Goal: Complete application form: Complete application form

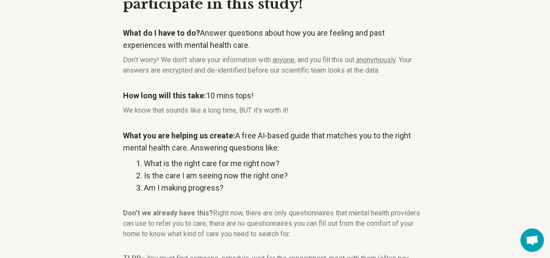
scroll to position [164, 0]
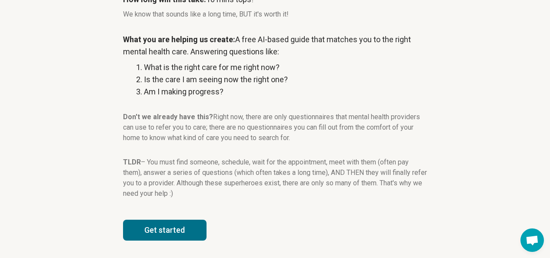
click at [188, 223] on button "Get started" at bounding box center [164, 230] width 83 height 21
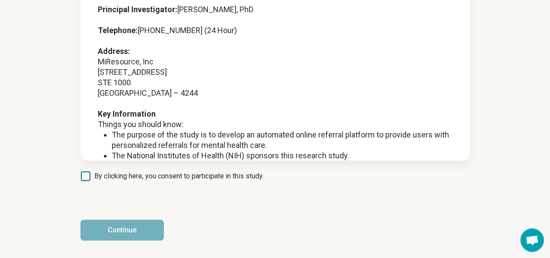
scroll to position [117, 0]
click at [86, 181] on label "By clicking here, you consent to participate in this study." at bounding box center [171, 176] width 183 height 10
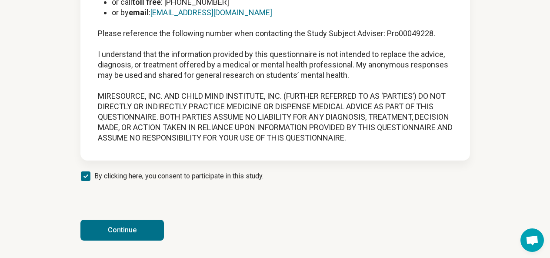
click at [130, 237] on button "Continue" at bounding box center [121, 230] width 83 height 21
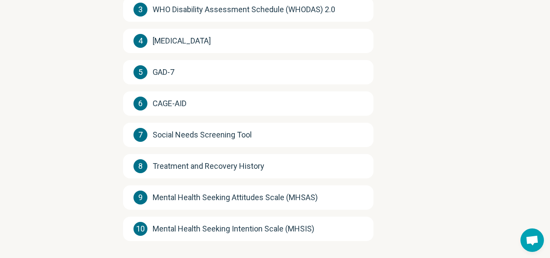
scroll to position [234, 0]
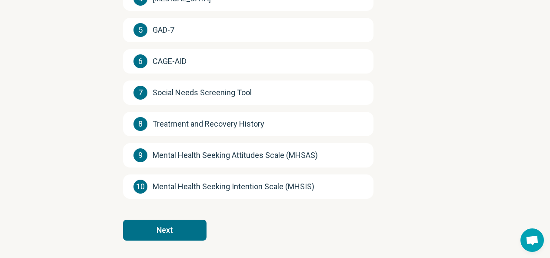
click at [165, 226] on button "Next" at bounding box center [164, 230] width 83 height 21
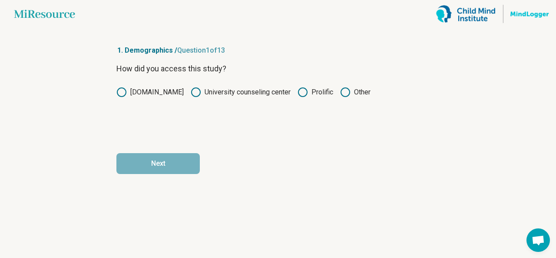
click at [300, 93] on icon at bounding box center [303, 92] width 10 height 10
click at [163, 158] on button "Next" at bounding box center [158, 163] width 83 height 21
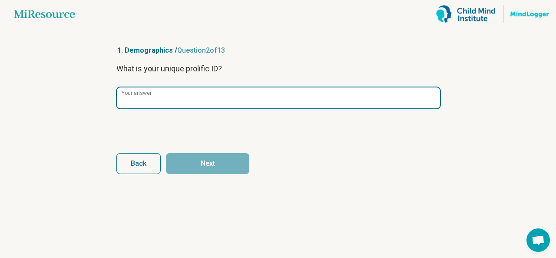
click at [234, 98] on input "Your answer" at bounding box center [278, 97] width 323 height 21
paste input "**********"
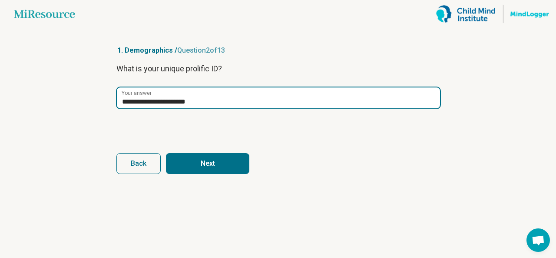
type input "**********"
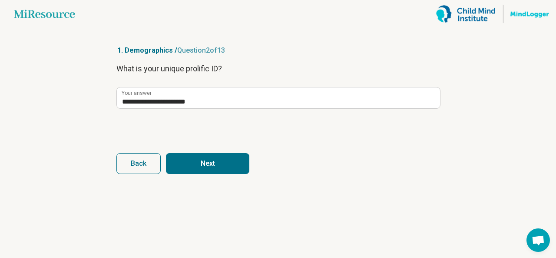
click at [205, 167] on button "Next" at bounding box center [207, 163] width 83 height 21
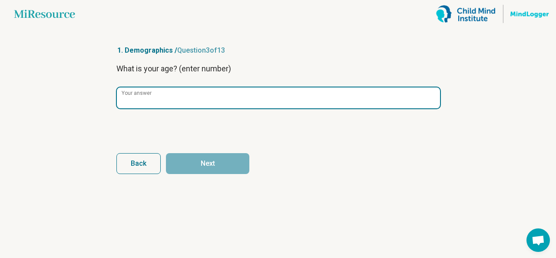
click at [171, 90] on input "Your answer" at bounding box center [278, 97] width 323 height 21
type input "**"
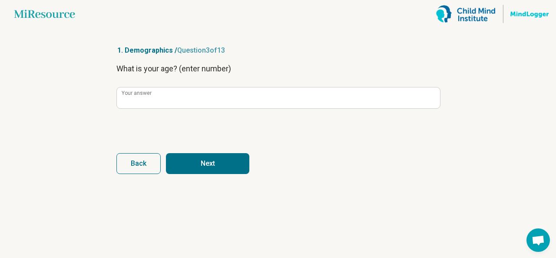
click at [182, 157] on button "Next" at bounding box center [207, 163] width 83 height 21
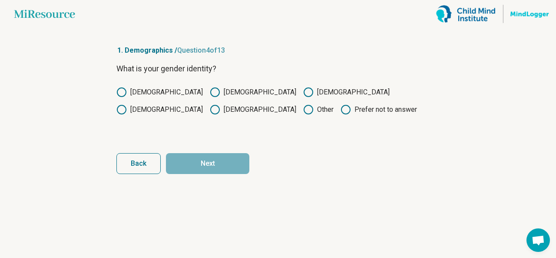
click at [135, 94] on label "[DEMOGRAPHIC_DATA]" at bounding box center [160, 92] width 87 height 10
click at [205, 163] on button "Next" at bounding box center [207, 163] width 83 height 21
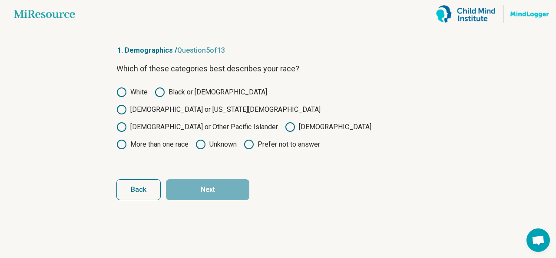
click at [197, 92] on label "Black or [DEMOGRAPHIC_DATA]" at bounding box center [211, 92] width 113 height 10
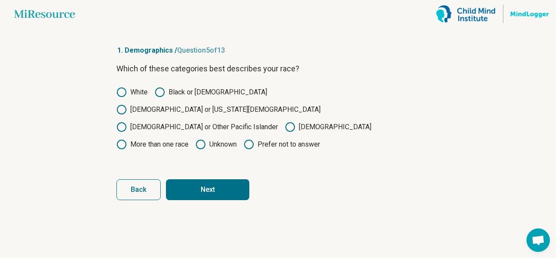
click at [202, 179] on button "Next" at bounding box center [207, 189] width 83 height 21
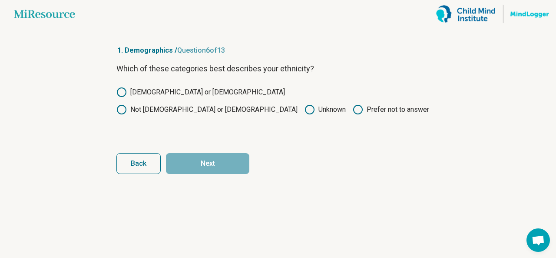
click at [200, 98] on div "Which of these categories best describes your ethnicity? [DEMOGRAPHIC_DATA] or …" at bounding box center [278, 99] width 323 height 73
click at [127, 104] on icon at bounding box center [122, 109] width 10 height 10
click at [215, 163] on button "Next" at bounding box center [207, 163] width 83 height 21
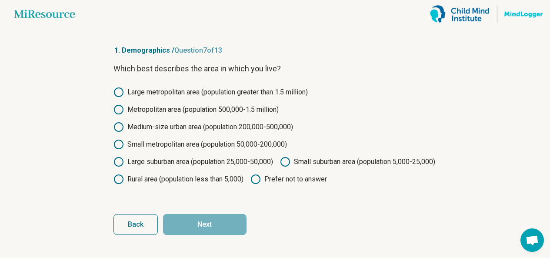
click at [124, 128] on label "Medium-size urban area (population 200,000-500,000)" at bounding box center [203, 127] width 180 height 10
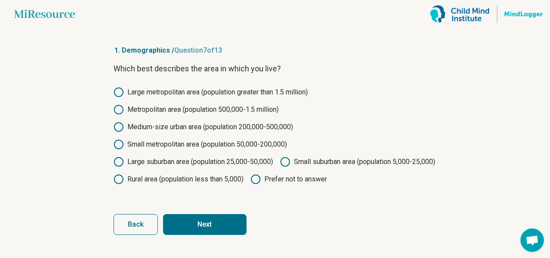
scroll to position [12, 0]
click at [210, 230] on button "Next" at bounding box center [204, 224] width 83 height 21
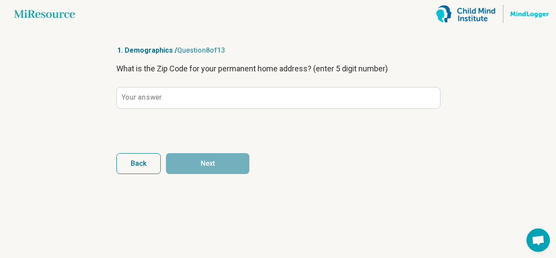
click at [139, 94] on label "Your answer" at bounding box center [142, 97] width 40 height 7
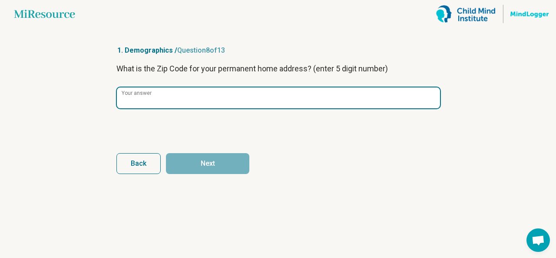
click at [139, 94] on input "Your answer" at bounding box center [278, 97] width 323 height 21
type input "*****"
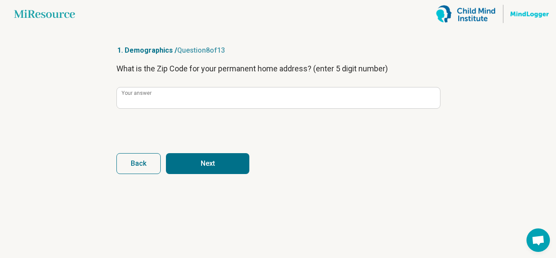
click at [201, 167] on button "Next" at bounding box center [207, 163] width 83 height 21
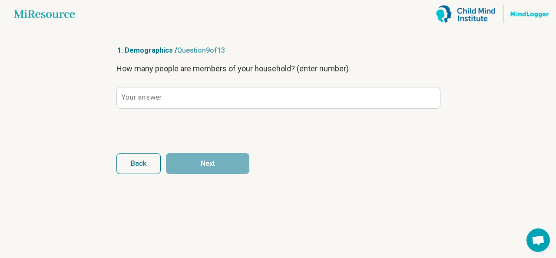
click at [159, 100] on label "Your answer" at bounding box center [142, 97] width 40 height 7
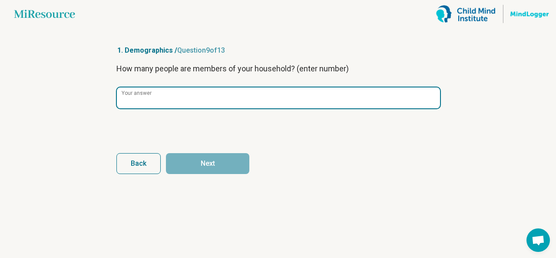
click at [159, 100] on input "Your answer" at bounding box center [278, 97] width 323 height 21
type input "*"
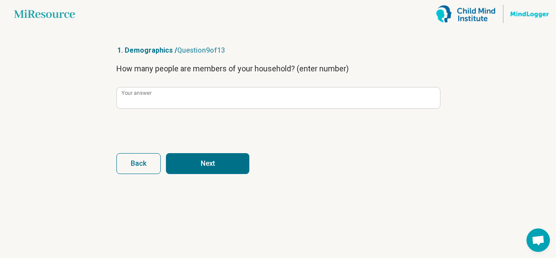
click at [207, 158] on button "Next" at bounding box center [207, 163] width 83 height 21
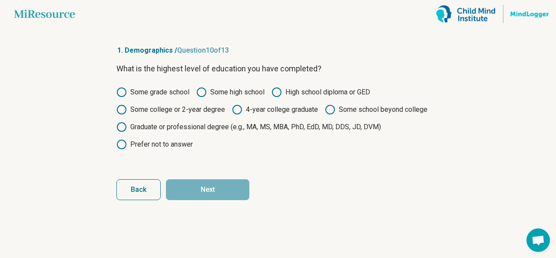
click at [239, 111] on icon at bounding box center [237, 109] width 10 height 10
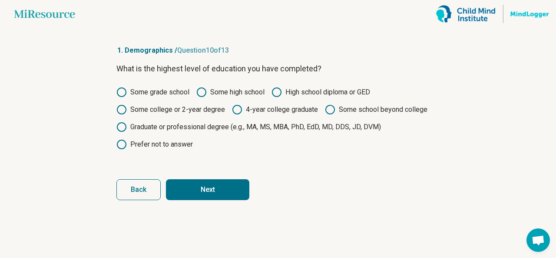
click at [209, 192] on button "Next" at bounding box center [207, 189] width 83 height 21
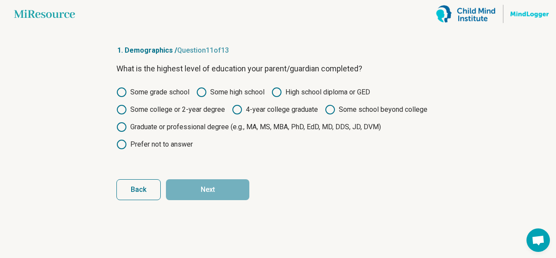
click at [156, 123] on label "Graduate or professional degree (e.g., MA, MS, MBA, PhD, EdD, MD, DDS, JD, DVM)" at bounding box center [249, 127] width 265 height 10
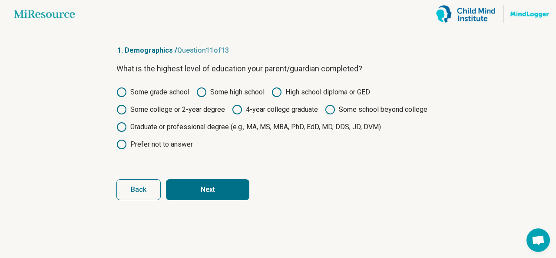
click at [211, 190] on button "Next" at bounding box center [207, 189] width 83 height 21
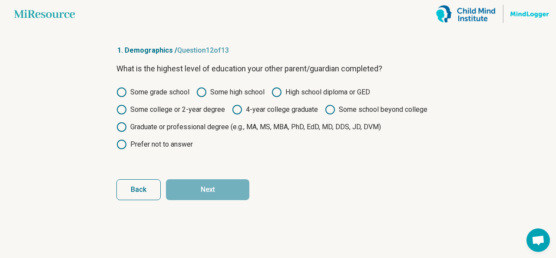
click at [171, 125] on label "Graduate or professional degree (e.g., MA, MS, MBA, PhD, EdD, MD, DDS, JD, DVM)" at bounding box center [249, 127] width 265 height 10
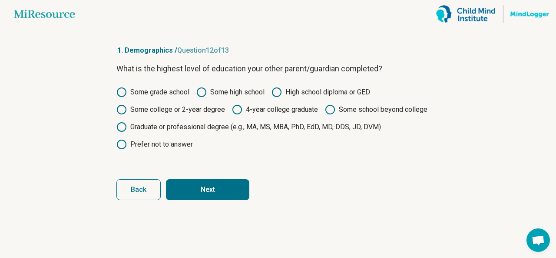
click at [214, 184] on button "Next" at bounding box center [207, 189] width 83 height 21
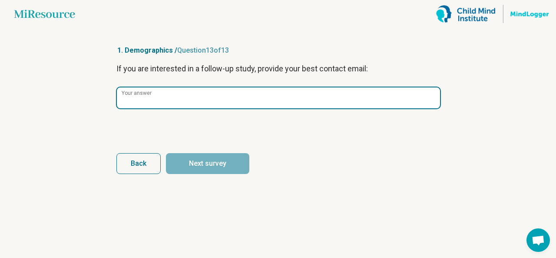
click at [233, 96] on input "Your answer" at bounding box center [278, 97] width 323 height 21
paste input "**********"
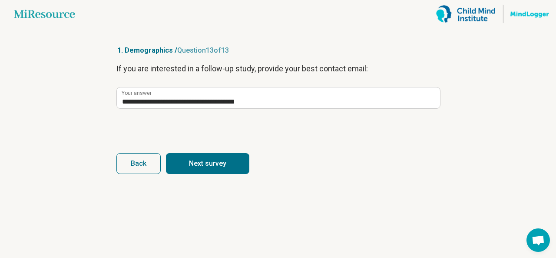
click at [210, 163] on button "Next survey" at bounding box center [207, 163] width 83 height 21
type input "**********"
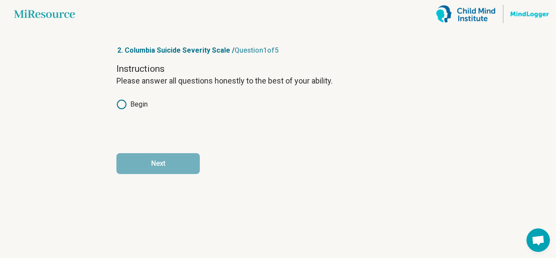
click at [125, 106] on icon at bounding box center [122, 104] width 10 height 10
click at [173, 170] on button "Next" at bounding box center [158, 163] width 83 height 21
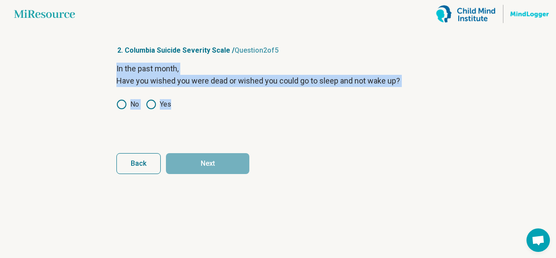
drag, startPoint x: 108, startPoint y: 70, endPoint x: 183, endPoint y: 106, distance: 83.8
click at [183, 106] on article "2. Columbia Suicide Severity Scale / Question 2 of 5 In the past month, Have yo…" at bounding box center [278, 143] width 351 height 230
copy div "In the past month, Have you wished you were dead or wished you could go to slee…"
click at [154, 106] on icon at bounding box center [151, 104] width 10 height 10
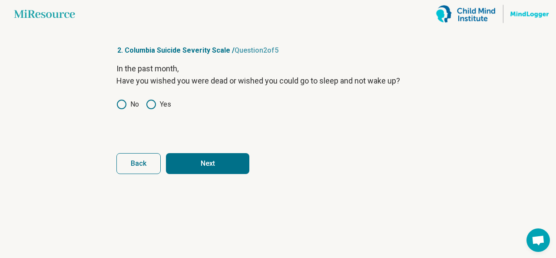
click at [201, 158] on button "Next" at bounding box center [207, 163] width 83 height 21
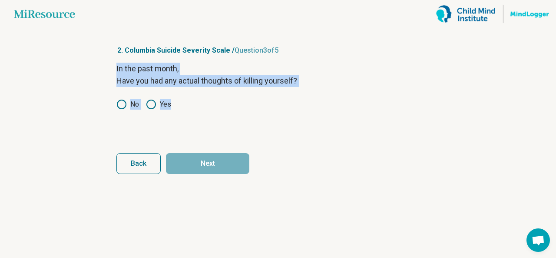
drag, startPoint x: 112, startPoint y: 57, endPoint x: 177, endPoint y: 115, distance: 87.4
click at [177, 115] on article "2. Columbia Suicide Severity Scale / Question 3 of 5 In the past month, Have yo…" at bounding box center [278, 143] width 351 height 230
copy div "In the past month, Have you had any actual thoughts of killing yourself? No Yes"
click at [124, 102] on icon at bounding box center [122, 104] width 10 height 10
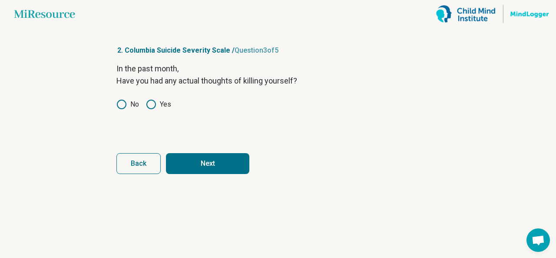
click at [209, 164] on button "Next" at bounding box center [207, 163] width 83 height 21
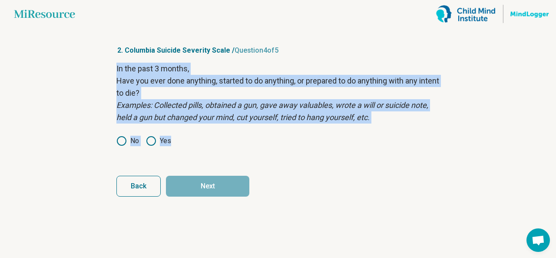
drag, startPoint x: 113, startPoint y: 61, endPoint x: 188, endPoint y: 133, distance: 103.9
click at [188, 133] on article "2. Columbia Suicide Severity Scale / Question 4 of 5 In the past 3 months, Have…" at bounding box center [278, 143] width 351 height 230
copy div "In the past 3 months, Have you ever done anything, started to do anything, or p…"
click at [121, 143] on icon at bounding box center [122, 141] width 10 height 10
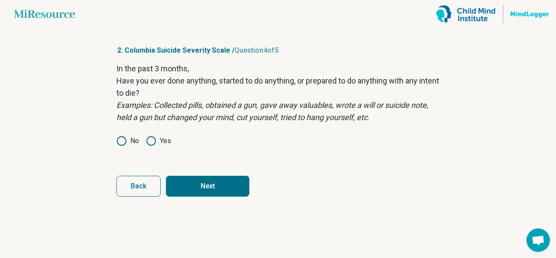
click at [191, 186] on button "Next" at bounding box center [207, 186] width 83 height 21
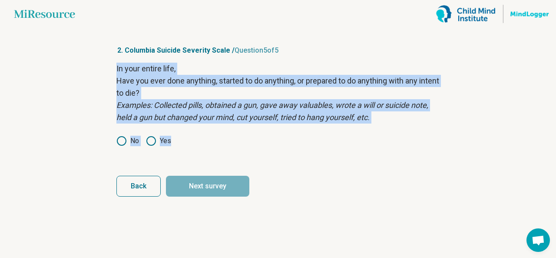
drag, startPoint x: 116, startPoint y: 64, endPoint x: 176, endPoint y: 143, distance: 98.6
click at [176, 143] on article "2. Columbia Suicide Severity Scale / Question 5 of 5 In your entire life, Have …" at bounding box center [278, 143] width 351 height 230
copy div "In your entire life, Have you ever done anything, started to do anything, or pr…"
click at [124, 140] on icon at bounding box center [122, 141] width 10 height 10
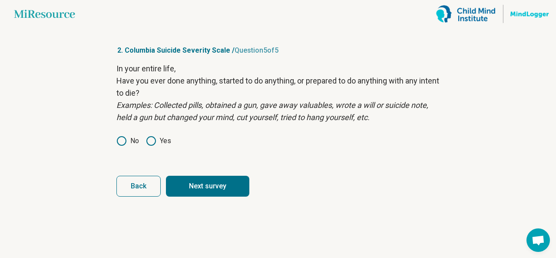
click at [202, 184] on button "Next survey" at bounding box center [207, 186] width 83 height 21
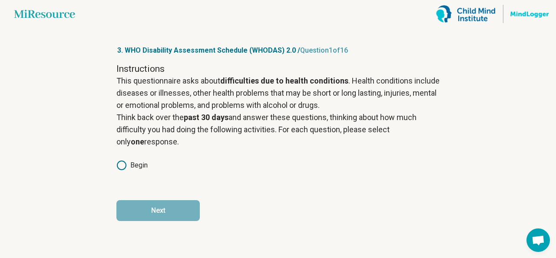
click at [121, 165] on icon at bounding box center [122, 165] width 10 height 10
click at [149, 207] on button "Next" at bounding box center [158, 210] width 83 height 21
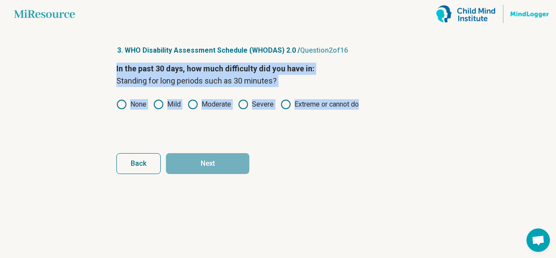
drag, startPoint x: 112, startPoint y: 57, endPoint x: 377, endPoint y: 117, distance: 271.5
click at [377, 117] on article "3. WHO Disability Assessment Schedule (WHODAS) 2.0 / Question 2 of 16 In the pa…" at bounding box center [278, 143] width 351 height 230
copy div "In the past 30 days, how much difficulty did you have in: Standing for long per…"
click at [124, 103] on icon at bounding box center [122, 104] width 10 height 10
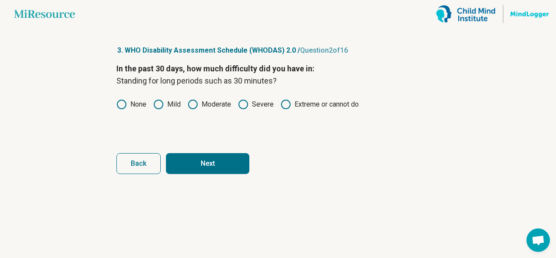
click at [191, 158] on button "Next" at bounding box center [207, 163] width 83 height 21
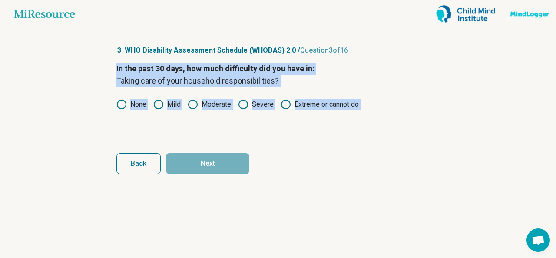
drag, startPoint x: 110, startPoint y: 62, endPoint x: 354, endPoint y: 147, distance: 258.9
click at [354, 147] on article "3. WHO Disability Assessment Schedule (WHODAS) 2.0 / Question 3 of 16 In the pa…" at bounding box center [278, 143] width 351 height 230
copy body "In the past 30 days, how much difficulty did you have in: Taking care of your h…"
click at [125, 103] on icon at bounding box center [122, 104] width 10 height 10
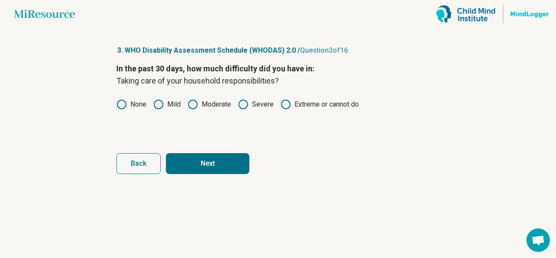
click at [216, 163] on button "Next" at bounding box center [207, 163] width 83 height 21
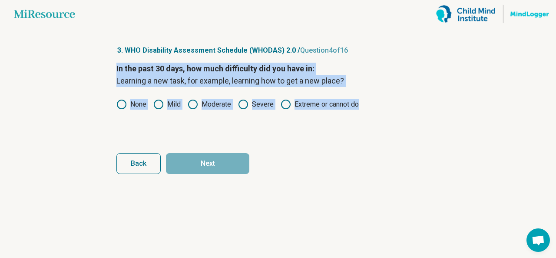
drag, startPoint x: 107, startPoint y: 65, endPoint x: 380, endPoint y: 130, distance: 280.6
click at [380, 130] on article "3. WHO Disability Assessment Schedule (WHODAS) 2.0 / Question 4 of 16 In the pa…" at bounding box center [278, 143] width 351 height 230
copy div "In the past 30 days, how much difficulty did you have in: Learning a new task, …"
click at [213, 123] on div "In the past 30 days, how much difficulty did you have in: Learning a new task, …" at bounding box center [278, 99] width 323 height 73
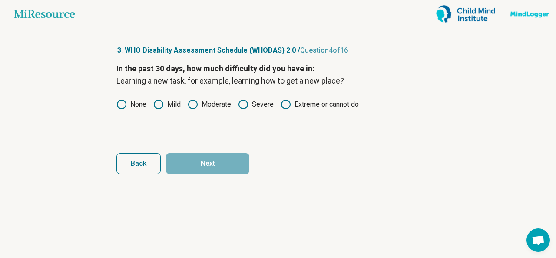
click at [197, 107] on circle at bounding box center [193, 104] width 9 height 9
click at [210, 170] on button "Next" at bounding box center [207, 163] width 83 height 21
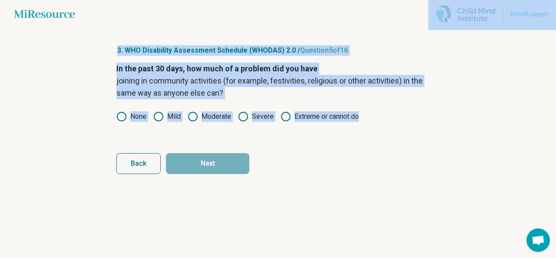
copy main "Miresource logo 3. WHO Disability Assessment Schedule (WHODAS) 2.0 / Question 5…"
click at [121, 114] on icon at bounding box center [122, 116] width 10 height 10
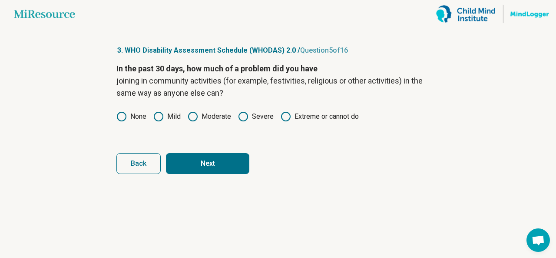
click at [194, 157] on button "Next" at bounding box center [207, 163] width 83 height 21
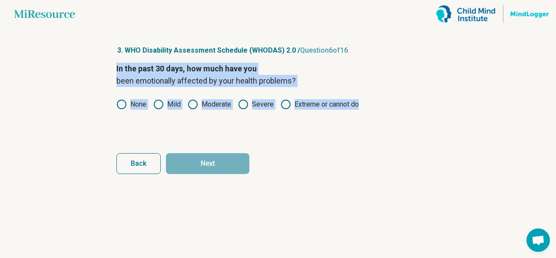
drag, startPoint x: 111, startPoint y: 66, endPoint x: 376, endPoint y: 137, distance: 273.7
click at [376, 137] on article "3. WHO Disability Assessment Schedule (WHODAS) 2.0 / Question 6 of 16 In the pa…" at bounding box center [278, 143] width 351 height 230
copy div "In the past 30 days, how much have you been emotionally affected by your health…"
click at [120, 104] on icon at bounding box center [122, 104] width 10 height 10
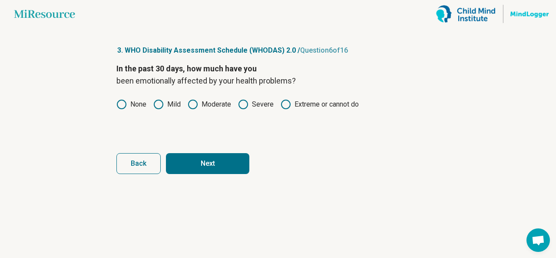
click at [194, 171] on button "Next" at bounding box center [207, 163] width 83 height 21
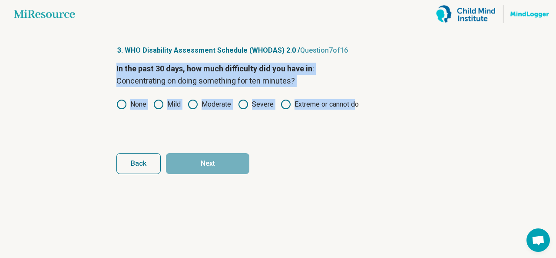
drag, startPoint x: 112, startPoint y: 70, endPoint x: 361, endPoint y: 125, distance: 255.2
click at [361, 125] on article "3. WHO Disability Assessment Schedule (WHODAS) 2.0 / Question 7 of 16 In the pa…" at bounding box center [278, 143] width 351 height 230
copy div "In the past 30 days, how much difficulty did you have in : Concentrating on doi…"
click at [123, 105] on icon at bounding box center [122, 104] width 10 height 10
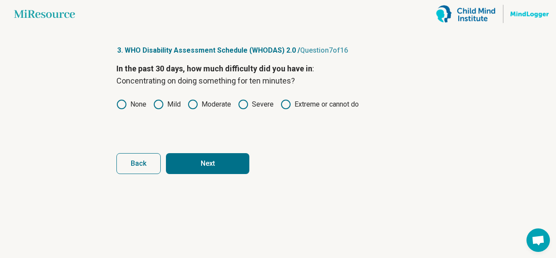
click at [189, 167] on button "Next" at bounding box center [207, 163] width 83 height 21
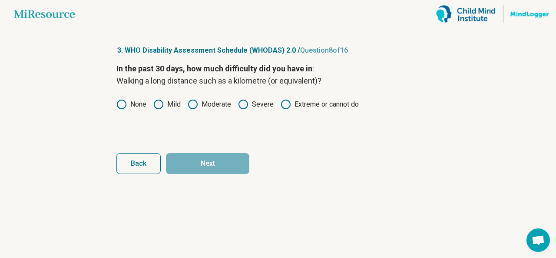
click at [163, 103] on icon at bounding box center [158, 104] width 10 height 10
click at [195, 157] on button "Next" at bounding box center [207, 163] width 83 height 21
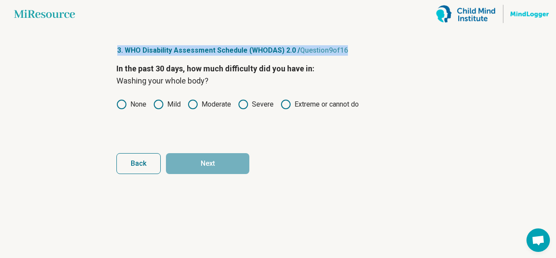
drag, startPoint x: 113, startPoint y: 67, endPoint x: 102, endPoint y: 45, distance: 24.7
click at [102, 45] on main "Miresource logo 3. WHO Disability Assessment Schedule (WHODAS) 2.0 / Question 9…" at bounding box center [278, 129] width 556 height 258
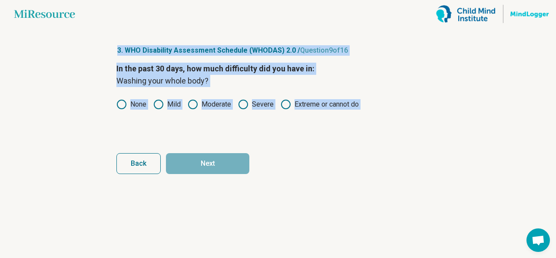
drag, startPoint x: 102, startPoint y: 45, endPoint x: 215, endPoint y: 150, distance: 154.1
click at [215, 150] on main "Miresource logo 3. WHO Disability Assessment Schedule (WHODAS) 2.0 / Question 9…" at bounding box center [278, 129] width 556 height 258
click at [120, 104] on icon at bounding box center [122, 104] width 10 height 10
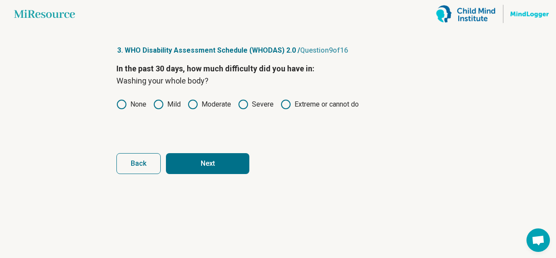
click at [206, 160] on button "Next" at bounding box center [207, 163] width 83 height 21
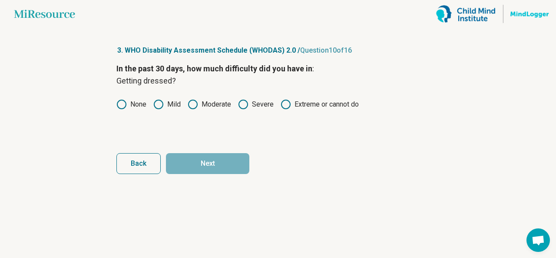
click at [114, 59] on article "3. WHO Disability Assessment Schedule (WHODAS) 2.0 / Question 10 of 16 In the p…" at bounding box center [278, 143] width 351 height 230
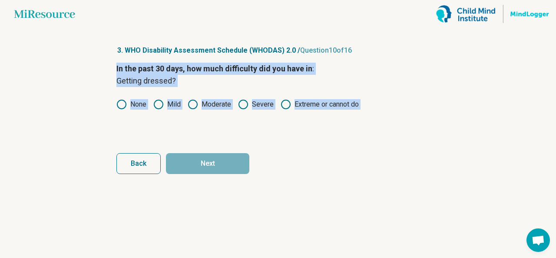
drag, startPoint x: 114, startPoint y: 59, endPoint x: 251, endPoint y: 166, distance: 173.8
click at [251, 166] on article "3. WHO Disability Assessment Schedule (WHODAS) 2.0 / Question 10 of 16 In the p…" at bounding box center [278, 143] width 351 height 230
click at [125, 108] on icon at bounding box center [122, 104] width 10 height 10
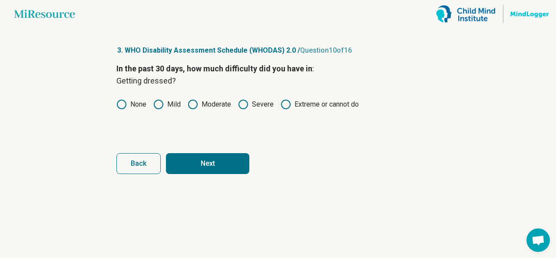
click at [183, 154] on button "Next" at bounding box center [207, 163] width 83 height 21
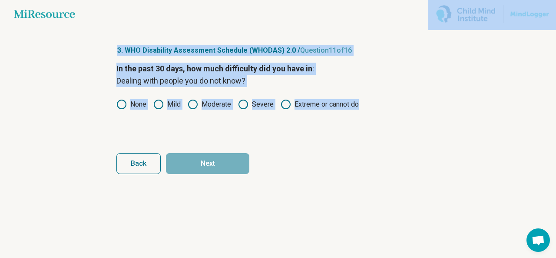
click at [121, 109] on circle at bounding box center [121, 104] width 9 height 9
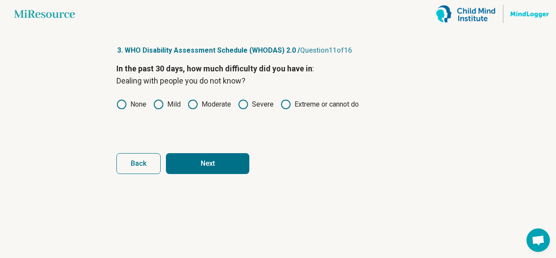
click at [201, 159] on button "Next" at bounding box center [207, 163] width 83 height 21
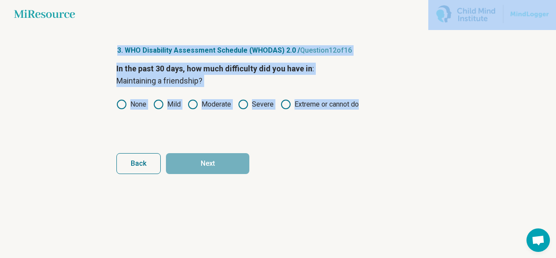
click at [122, 104] on icon at bounding box center [122, 104] width 10 height 10
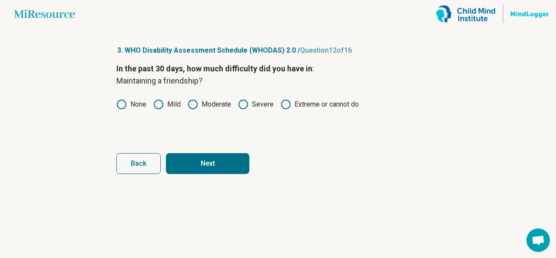
click at [179, 166] on button "Next" at bounding box center [207, 163] width 83 height 21
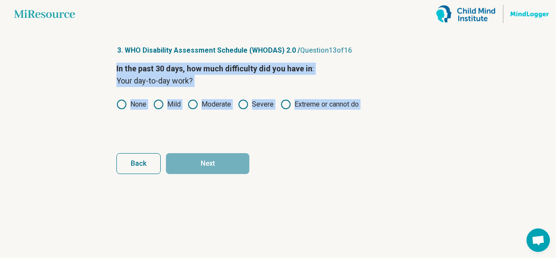
drag, startPoint x: 113, startPoint y: 57, endPoint x: 206, endPoint y: 150, distance: 131.0
click at [206, 150] on article "3. WHO Disability Assessment Schedule (WHODAS) 2.0 / Question 13 of 16 In the p…" at bounding box center [278, 143] width 351 height 230
click at [206, 150] on form "In the past 30 days, how much difficulty did you have in : Your day-to-day work…" at bounding box center [278, 118] width 323 height 111
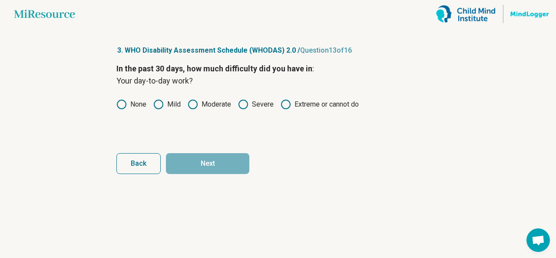
click at [206, 150] on form "In the past 30 days, how much difficulty did you have in : Your day-to-day work…" at bounding box center [278, 118] width 323 height 111
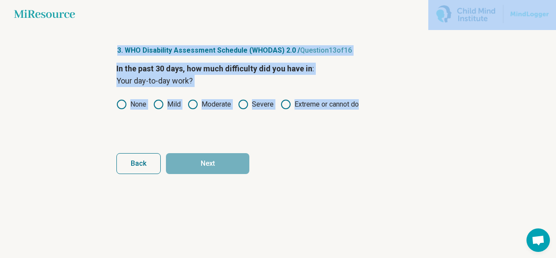
click at [119, 103] on icon at bounding box center [122, 104] width 10 height 10
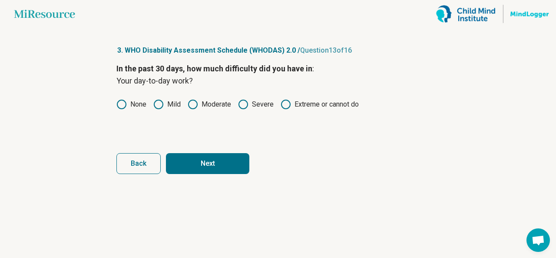
click at [195, 169] on button "Next" at bounding box center [207, 163] width 83 height 21
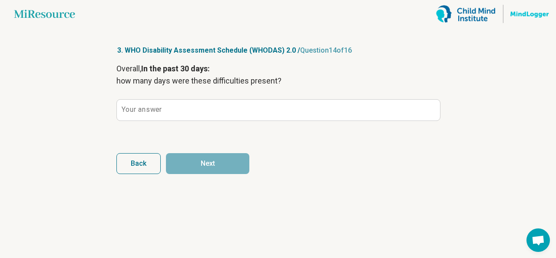
click at [144, 74] on p "Overall, In the past 30 days:" at bounding box center [278, 69] width 323 height 12
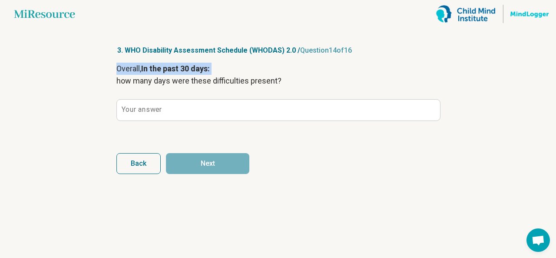
click at [144, 74] on p "Overall, In the past 30 days:" at bounding box center [278, 69] width 323 height 12
click at [109, 56] on article "3. WHO Disability Assessment Schedule (WHODAS) 2.0 / Question 14 of 16 Overall,…" at bounding box center [278, 143] width 351 height 230
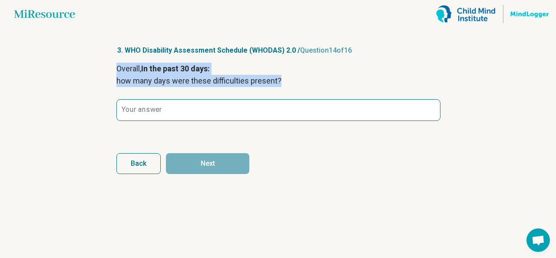
drag, startPoint x: 109, startPoint y: 56, endPoint x: 213, endPoint y: 103, distance: 114.6
click at [213, 103] on article "3. WHO Disability Assessment Schedule (WHODAS) 2.0 / Question 14 of 16 Overall,…" at bounding box center [278, 143] width 351 height 230
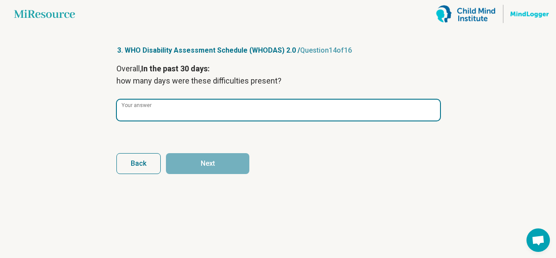
click at [234, 106] on input "Your answer" at bounding box center [278, 110] width 323 height 21
type input "*"
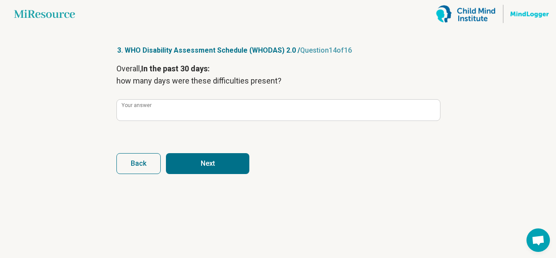
click at [223, 166] on button "Next" at bounding box center [207, 163] width 83 height 21
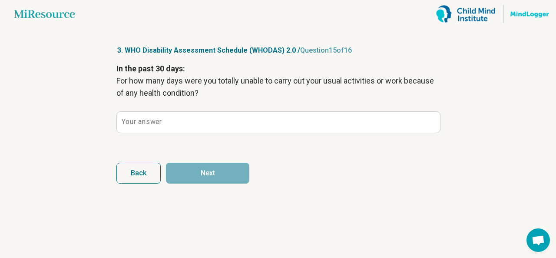
click at [167, 93] on p "For how many days were you totally unable to carry out your usual activities or…" at bounding box center [278, 87] width 323 height 24
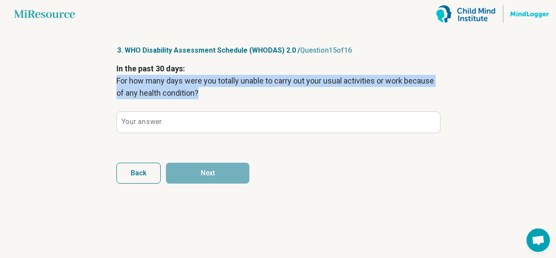
click at [167, 93] on p "For how many days were you totally unable to carry out your usual activities or…" at bounding box center [278, 87] width 323 height 24
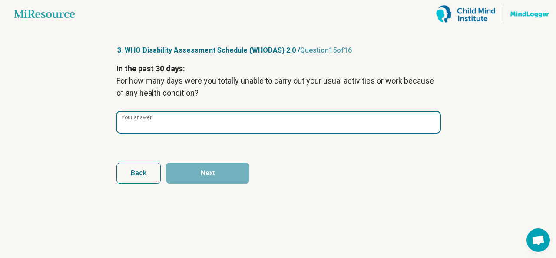
click at [228, 122] on input "Your answer" at bounding box center [278, 122] width 323 height 21
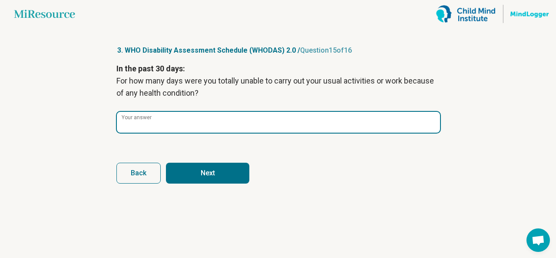
type input "*"
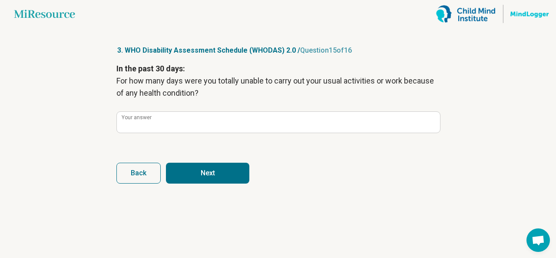
click at [220, 173] on button "Next" at bounding box center [207, 173] width 83 height 21
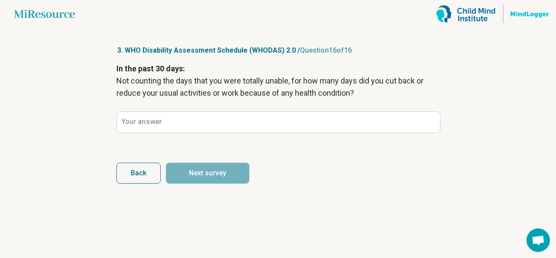
click at [187, 109] on div "In the past 30 days: Not counting the days that you were totally unable, for ho…" at bounding box center [278, 104] width 323 height 83
click at [180, 92] on p "Not counting the days that you were totally unable, for how many days did you c…" at bounding box center [278, 87] width 323 height 24
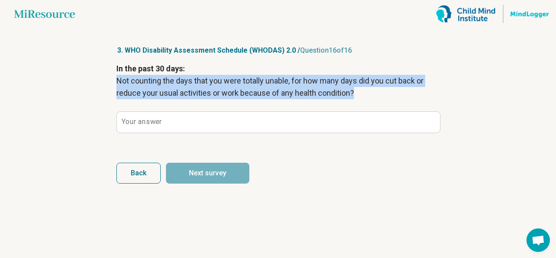
click at [180, 92] on p "Not counting the days that you were totally unable, for how many days did you c…" at bounding box center [278, 87] width 323 height 24
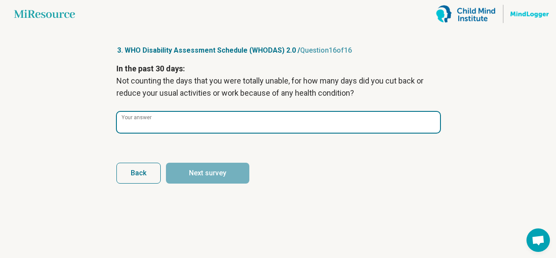
click at [234, 120] on input "Your answer" at bounding box center [278, 122] width 323 height 21
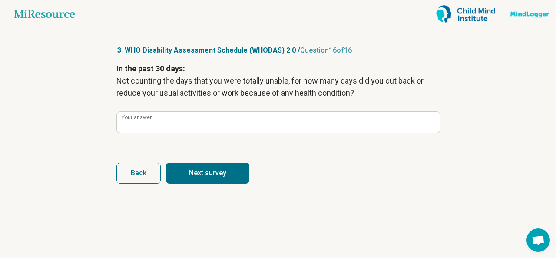
click at [239, 170] on button "Next survey" at bounding box center [207, 173] width 83 height 21
type input "*"
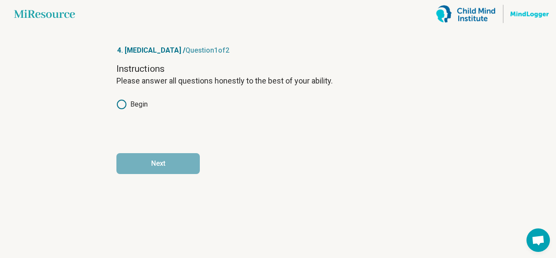
click at [124, 104] on icon at bounding box center [122, 104] width 10 height 10
click at [158, 167] on button "Next" at bounding box center [158, 163] width 83 height 21
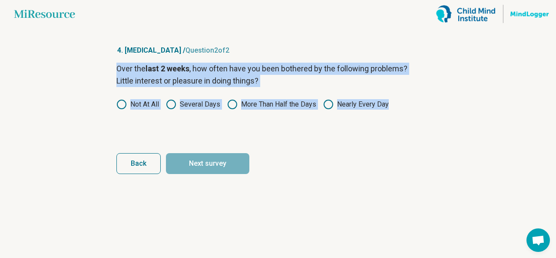
drag, startPoint x: 108, startPoint y: 64, endPoint x: 406, endPoint y: 131, distance: 305.6
click at [406, 131] on article "4. [MEDICAL_DATA] / Question 2 of 2 Over the last 2 weeks , how often have you …" at bounding box center [278, 143] width 351 height 230
click at [121, 107] on icon at bounding box center [122, 104] width 10 height 10
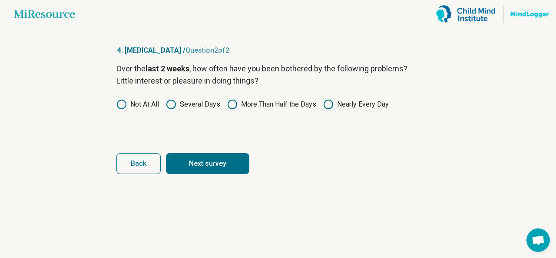
click at [190, 165] on button "Next survey" at bounding box center [207, 163] width 83 height 21
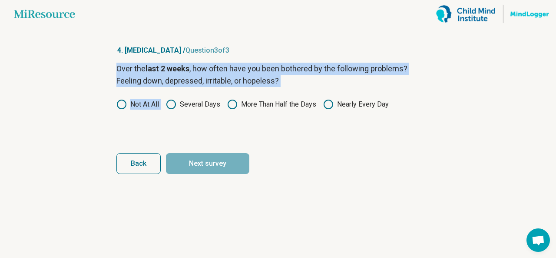
drag, startPoint x: 112, startPoint y: 63, endPoint x: 169, endPoint y: 131, distance: 88.6
click at [169, 131] on article "4. [MEDICAL_DATA] / Question 3 of 3 Over the last 2 weeks , how often have you …" at bounding box center [278, 143] width 351 height 230
click at [171, 120] on div "Over the last 2 weeks , how often have you been bothered by the following probl…" at bounding box center [278, 99] width 323 height 73
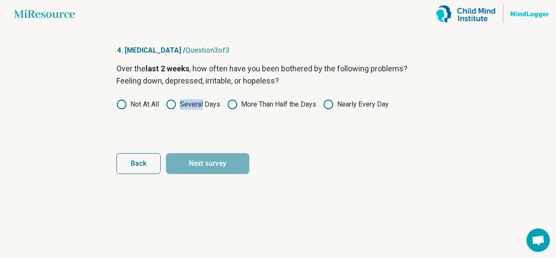
click at [171, 120] on div "Over the last 2 weeks , how often have you been bothered by the following probl…" at bounding box center [278, 99] width 323 height 73
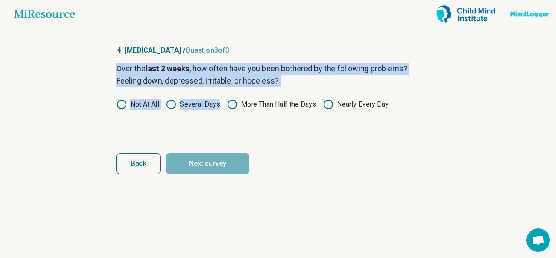
drag, startPoint x: 171, startPoint y: 120, endPoint x: 125, endPoint y: 50, distance: 83.8
click at [125, 50] on article "4. [MEDICAL_DATA] / Question 3 of 3 Over the last 2 weeks , how often have you …" at bounding box center [278, 143] width 351 height 230
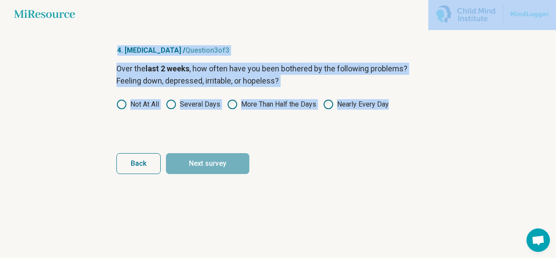
click at [117, 101] on icon at bounding box center [122, 104] width 10 height 10
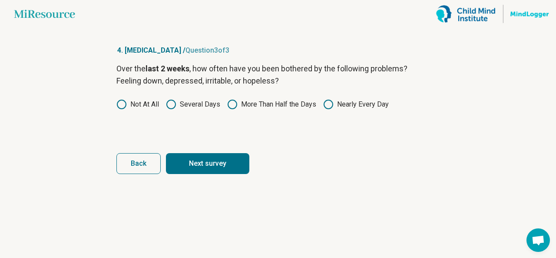
click at [186, 163] on button "Next survey" at bounding box center [207, 163] width 83 height 21
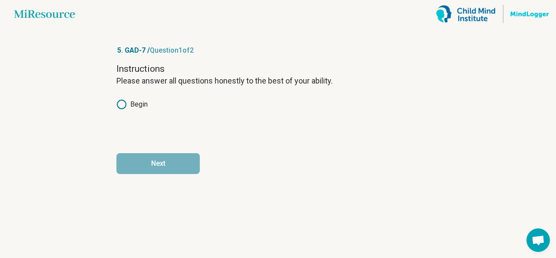
click at [124, 103] on icon at bounding box center [122, 104] width 10 height 10
click at [153, 169] on button "Next" at bounding box center [158, 163] width 83 height 21
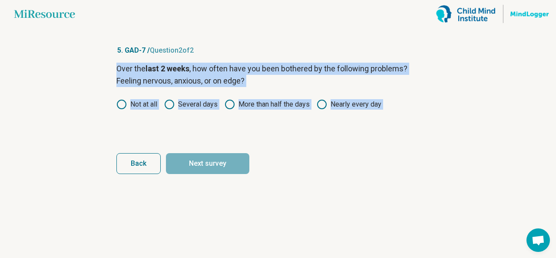
drag, startPoint x: 112, startPoint y: 73, endPoint x: 243, endPoint y: 150, distance: 152.0
click at [243, 150] on article "5. GAD-7 / Question 2 of 2 Over the last 2 weeks , how often have you been both…" at bounding box center [278, 143] width 351 height 230
click at [132, 100] on label "Not at all" at bounding box center [137, 104] width 41 height 10
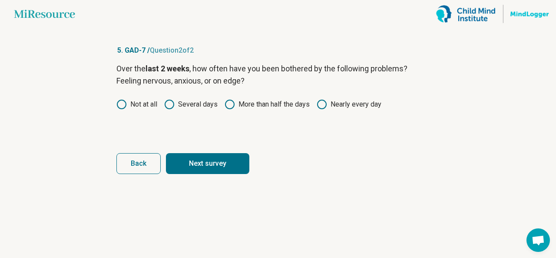
click at [210, 164] on button "Next survey" at bounding box center [207, 163] width 83 height 21
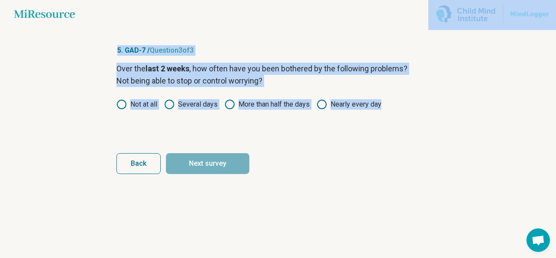
click at [126, 108] on icon at bounding box center [122, 104] width 10 height 10
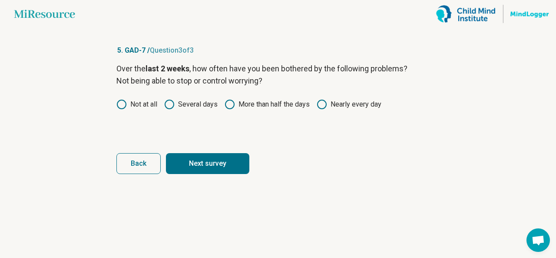
click at [194, 169] on button "Next survey" at bounding box center [207, 163] width 83 height 21
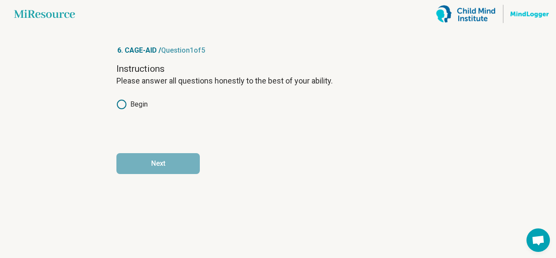
click at [123, 100] on circle at bounding box center [121, 104] width 9 height 9
click at [147, 165] on button "Next" at bounding box center [158, 163] width 83 height 21
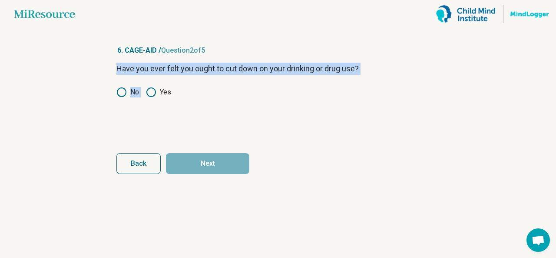
drag, startPoint x: 107, startPoint y: 67, endPoint x: 163, endPoint y: 121, distance: 77.5
click at [163, 121] on article "6. CAGE-AID / Question 2 of 5 Have you ever felt you ought to cut down on your …" at bounding box center [278, 143] width 351 height 230
drag, startPoint x: 169, startPoint y: 93, endPoint x: 80, endPoint y: 70, distance: 91.0
click at [80, 70] on main "Miresource logo 6. CAGE-AID / Question 2 of 5 Have you ever felt you ought to c…" at bounding box center [278, 129] width 556 height 258
click at [127, 81] on div "Have you ever felt you ought to cut down on your drinking or drug use? No Yes" at bounding box center [278, 99] width 323 height 73
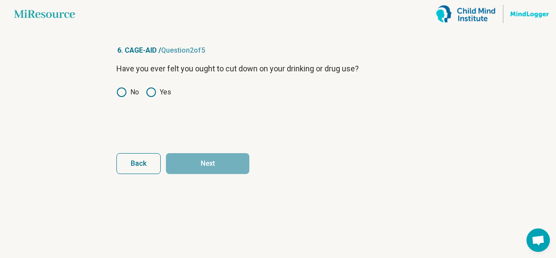
click at [119, 88] on icon at bounding box center [122, 92] width 10 height 10
click at [200, 163] on button "Next" at bounding box center [207, 163] width 83 height 21
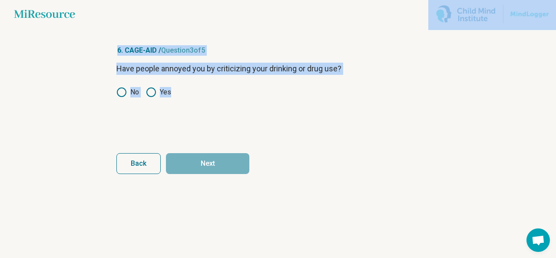
click at [120, 95] on icon at bounding box center [122, 92] width 10 height 10
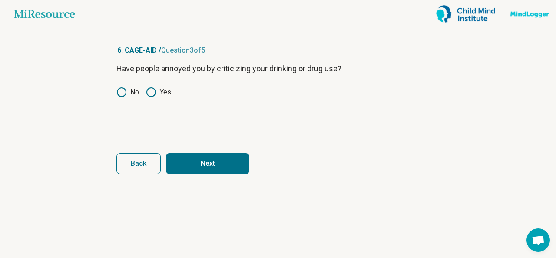
click at [206, 166] on button "Next" at bounding box center [207, 163] width 83 height 21
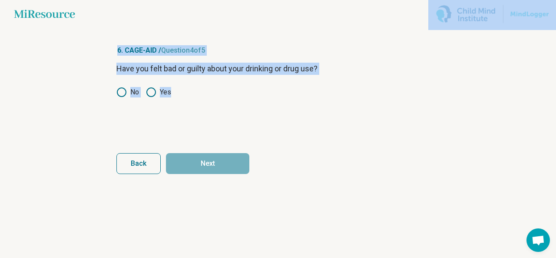
click at [120, 90] on icon at bounding box center [122, 92] width 10 height 10
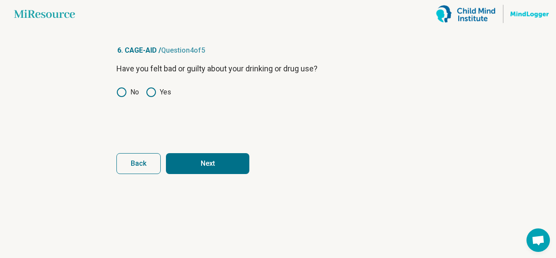
click at [197, 169] on button "Next" at bounding box center [207, 163] width 83 height 21
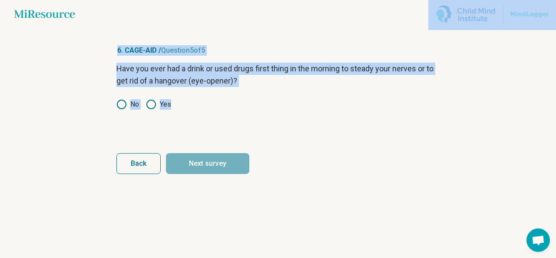
click at [120, 107] on icon at bounding box center [122, 104] width 10 height 10
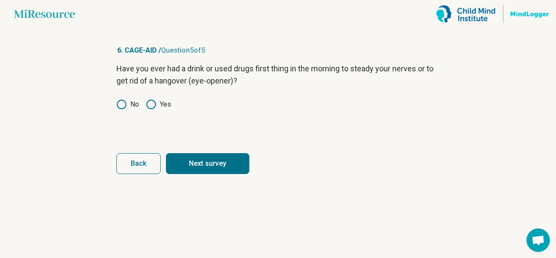
click at [183, 159] on button "Next survey" at bounding box center [207, 163] width 83 height 21
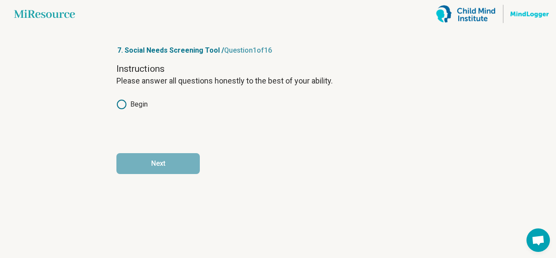
click at [121, 100] on circle at bounding box center [121, 104] width 9 height 9
click at [152, 162] on button "Next" at bounding box center [158, 163] width 83 height 21
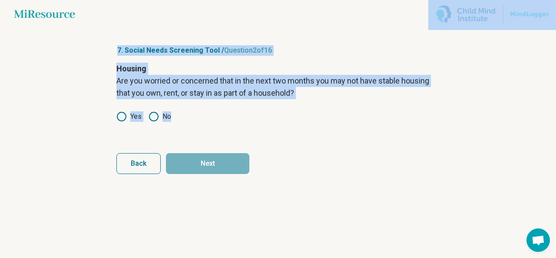
click at [159, 118] on label "No" at bounding box center [160, 116] width 23 height 10
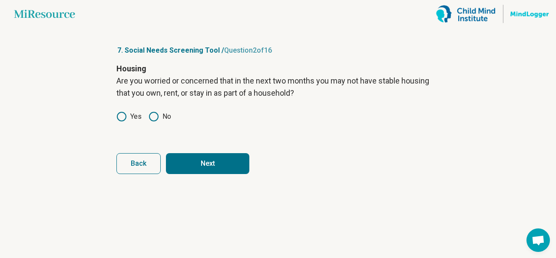
click at [189, 159] on button "Next" at bounding box center [207, 163] width 83 height 21
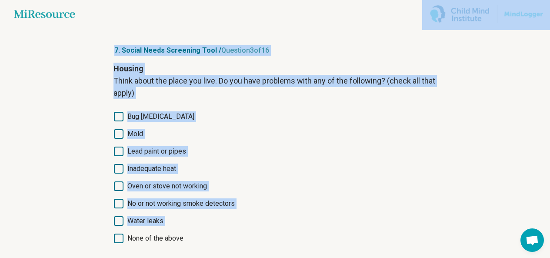
click at [123, 239] on icon at bounding box center [119, 238] width 10 height 10
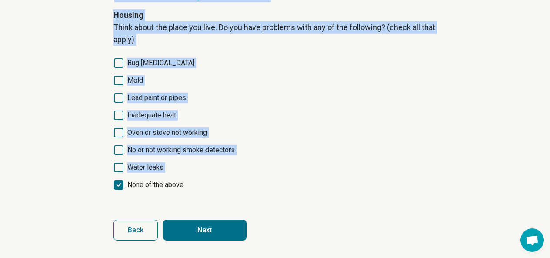
click at [212, 236] on button "Next" at bounding box center [204, 230] width 83 height 21
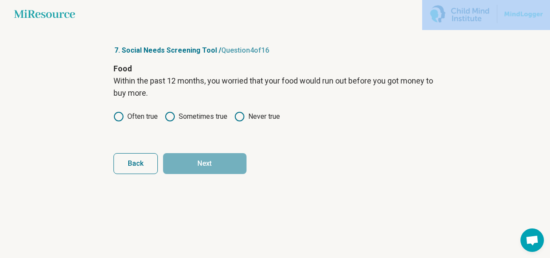
scroll to position [0, 0]
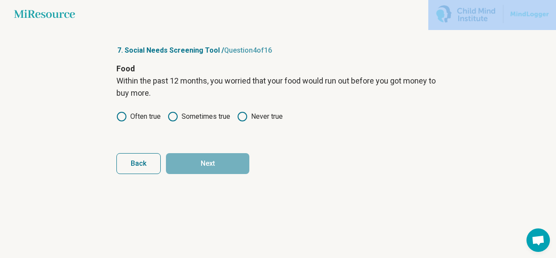
click at [183, 195] on article "7. Social Needs Screening Tool / Question 4 of 16 Food Within the past 12 month…" at bounding box center [278, 143] width 351 height 230
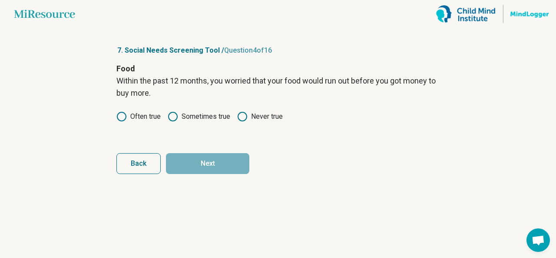
click at [239, 115] on circle at bounding box center [242, 116] width 9 height 9
click at [212, 165] on button "Next" at bounding box center [207, 163] width 83 height 21
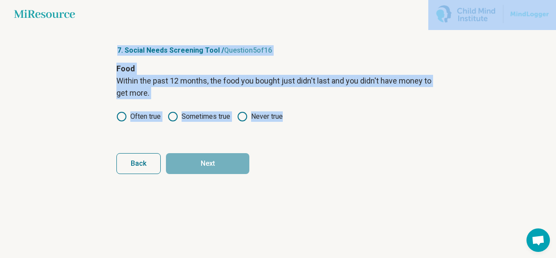
click at [243, 116] on icon at bounding box center [242, 116] width 10 height 10
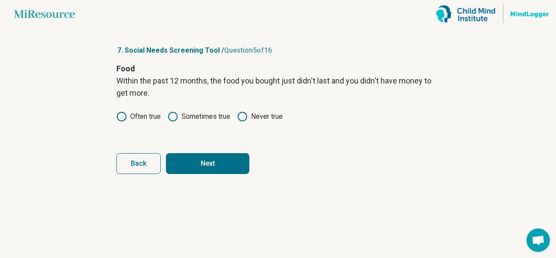
click at [218, 167] on button "Next" at bounding box center [207, 163] width 83 height 21
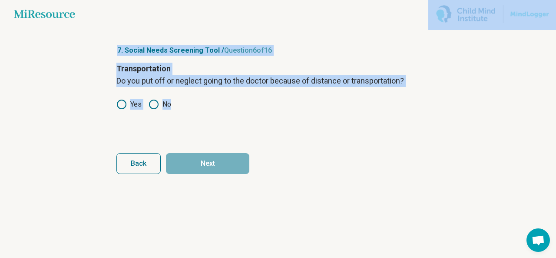
click at [154, 107] on icon at bounding box center [154, 104] width 10 height 10
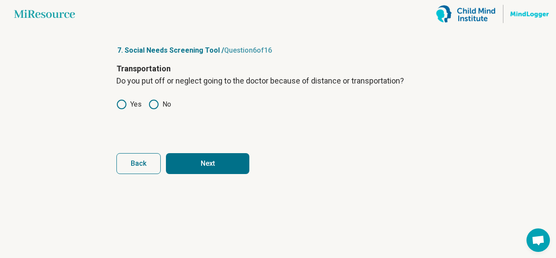
click at [192, 163] on button "Next" at bounding box center [207, 163] width 83 height 21
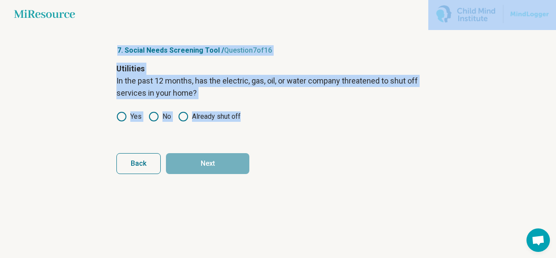
click at [154, 118] on icon at bounding box center [154, 116] width 10 height 10
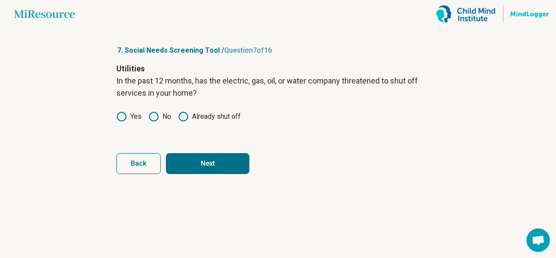
click at [190, 165] on button "Next" at bounding box center [207, 163] width 83 height 21
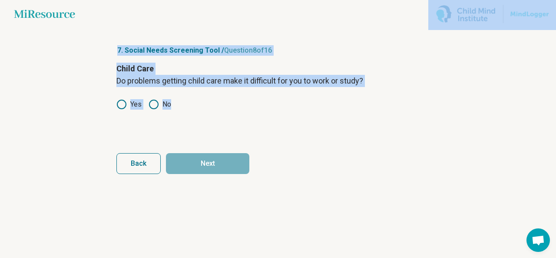
click at [154, 103] on icon at bounding box center [154, 104] width 10 height 10
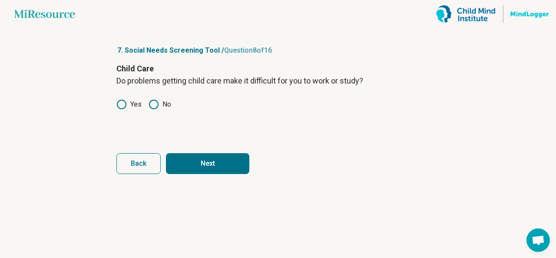
click at [190, 166] on button "Next" at bounding box center [207, 163] width 83 height 21
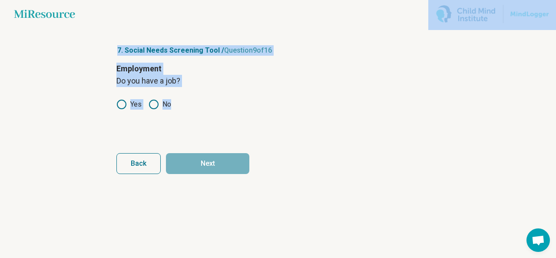
click at [88, 96] on main "Miresource logo 7. Social Needs Screening Tool / Question 9 of 16 Employment Do…" at bounding box center [278, 129] width 556 height 258
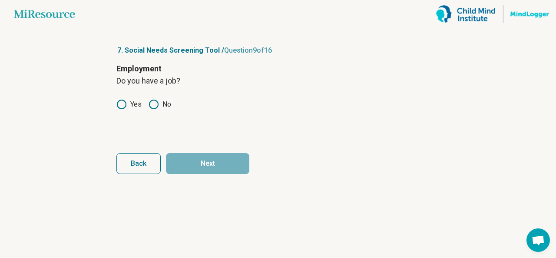
click at [123, 106] on icon at bounding box center [122, 104] width 10 height 10
click at [189, 161] on button "Next" at bounding box center [207, 163] width 83 height 21
click at [117, 106] on circle at bounding box center [121, 104] width 9 height 9
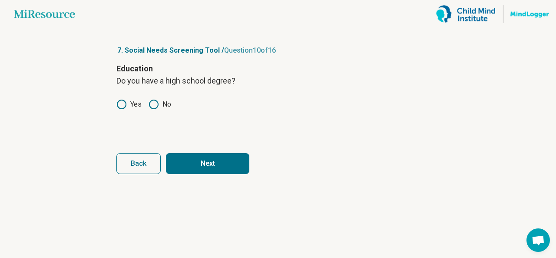
click at [179, 169] on button "Next" at bounding box center [207, 163] width 83 height 21
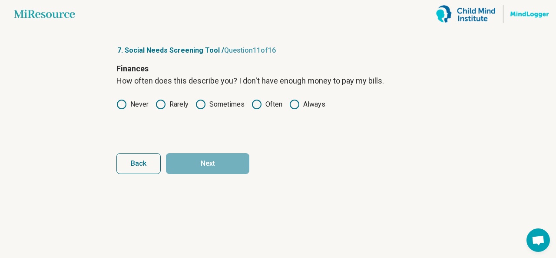
click at [256, 106] on icon at bounding box center [257, 104] width 10 height 10
click at [204, 168] on button "Next" at bounding box center [207, 163] width 83 height 21
click at [202, 104] on icon at bounding box center [201, 104] width 10 height 10
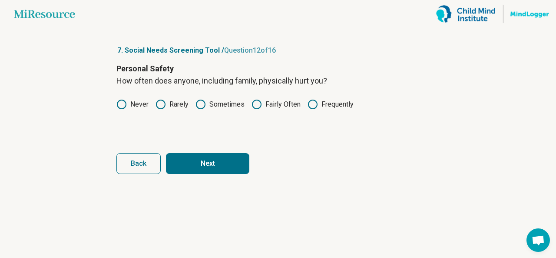
click at [205, 160] on button "Next" at bounding box center [207, 163] width 83 height 21
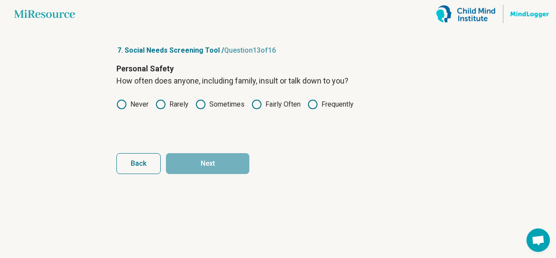
click at [202, 107] on icon at bounding box center [201, 104] width 10 height 10
click at [200, 158] on button "Next" at bounding box center [207, 163] width 83 height 21
click at [263, 97] on div "Personal Safety How often does anyone, including family, threaten you with harm…" at bounding box center [278, 99] width 323 height 73
click at [258, 100] on icon at bounding box center [257, 104] width 10 height 10
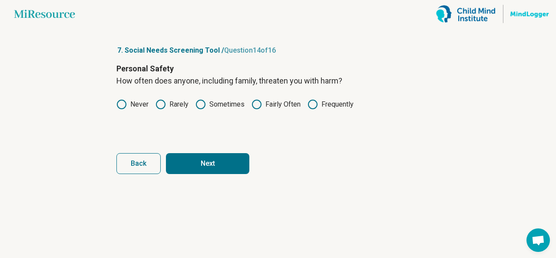
click at [220, 155] on button "Next" at bounding box center [207, 163] width 83 height 21
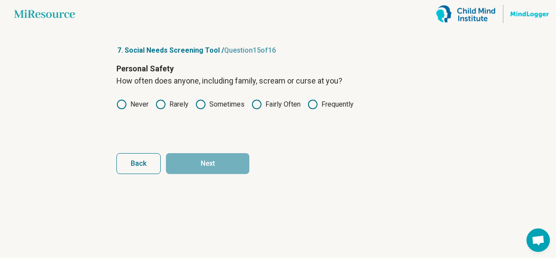
click at [200, 106] on icon at bounding box center [201, 104] width 10 height 10
click at [210, 159] on button "Next" at bounding box center [207, 163] width 83 height 21
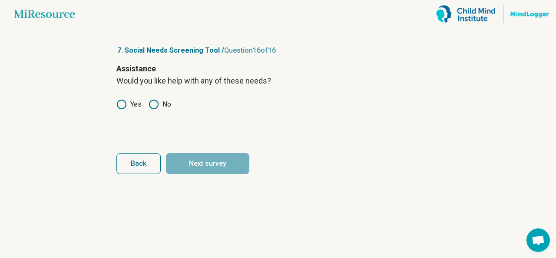
click at [127, 101] on label "Yes" at bounding box center [129, 104] width 25 height 10
click at [183, 161] on button "Next survey" at bounding box center [207, 163] width 83 height 21
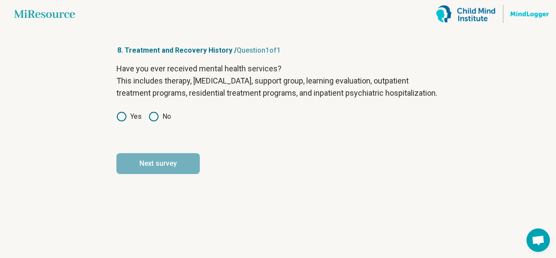
click at [160, 123] on div "Have you ever received mental health services? This includes therapy, [MEDICAL_…" at bounding box center [278, 99] width 323 height 73
click at [151, 122] on icon at bounding box center [154, 116] width 10 height 10
click at [158, 174] on button "Next survey" at bounding box center [158, 163] width 83 height 21
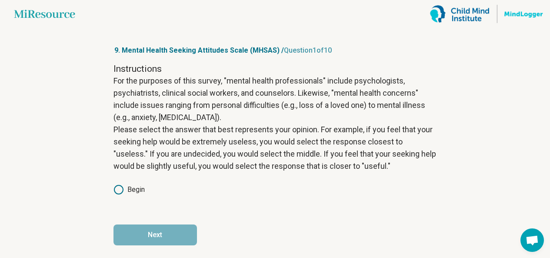
click at [128, 188] on label "Begin" at bounding box center [128, 189] width 31 height 10
click at [150, 230] on button "Next" at bounding box center [154, 234] width 83 height 21
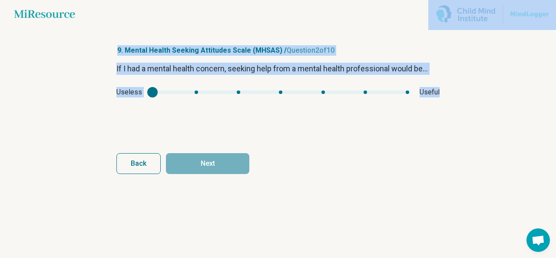
click at [154, 103] on div "If I had a mental health concern, seeking help from a mental health professiona…" at bounding box center [278, 99] width 323 height 73
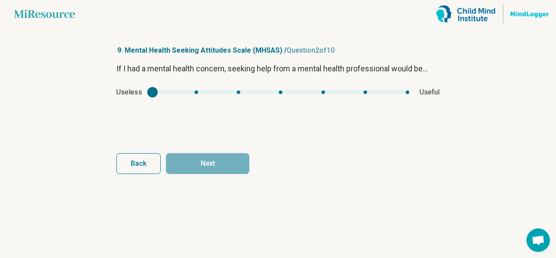
click at [151, 92] on div "mhsas1" at bounding box center [152, 92] width 10 height 10
type input "*"
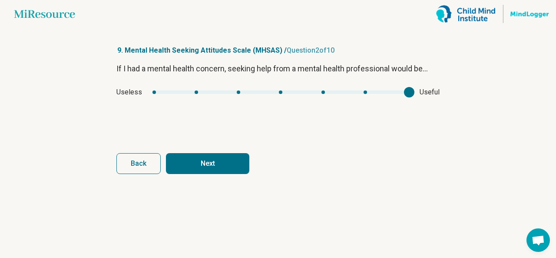
click at [408, 92] on div "mhsas1" at bounding box center [281, 91] width 257 height 3
click at [232, 169] on button "Next" at bounding box center [207, 163] width 83 height 21
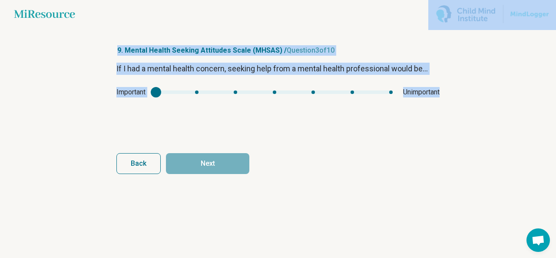
click at [155, 94] on div "mhsas2" at bounding box center [156, 92] width 10 height 10
click at [174, 109] on div "If I had a mental health concern, seeking help from a mental health professiona…" at bounding box center [278, 99] width 323 height 73
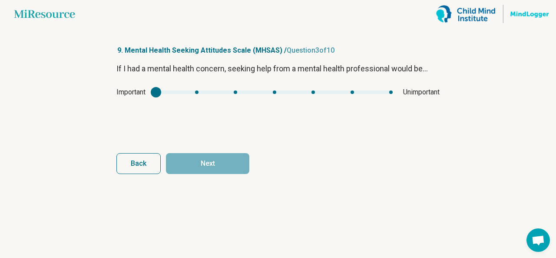
click at [159, 93] on div "mhsas2" at bounding box center [156, 92] width 10 height 10
click at [197, 89] on div "Important Unimportant" at bounding box center [278, 92] width 323 height 10
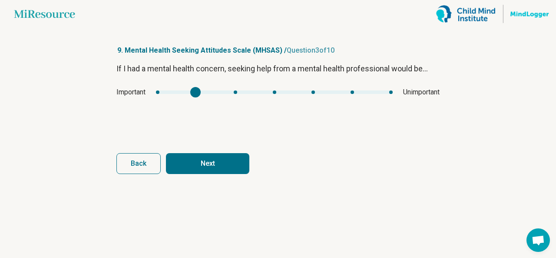
click at [197, 92] on div "mhsas2" at bounding box center [274, 91] width 237 height 3
type input "*"
click at [159, 92] on div "mhsas2" at bounding box center [274, 91] width 237 height 3
click at [197, 157] on button "Next" at bounding box center [207, 163] width 83 height 21
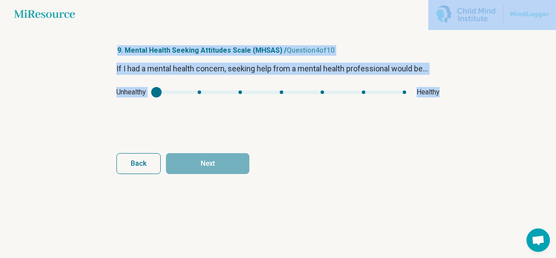
click at [408, 92] on div "Unhealthy Healthy" at bounding box center [278, 92] width 323 height 10
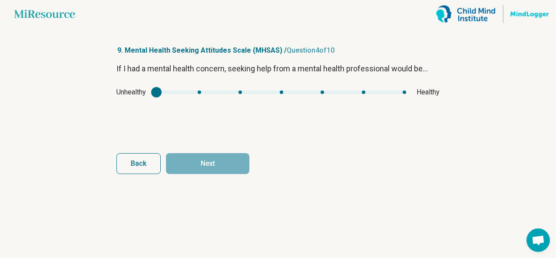
type input "*"
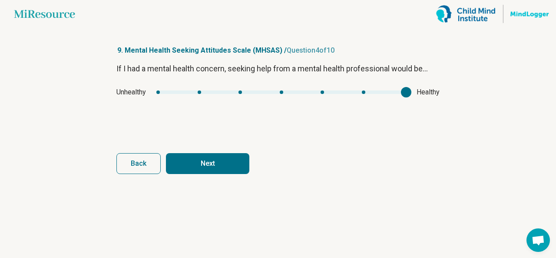
click at [406, 91] on div "mhsas3" at bounding box center [282, 91] width 250 height 3
click at [220, 170] on button "Next" at bounding box center [207, 163] width 83 height 21
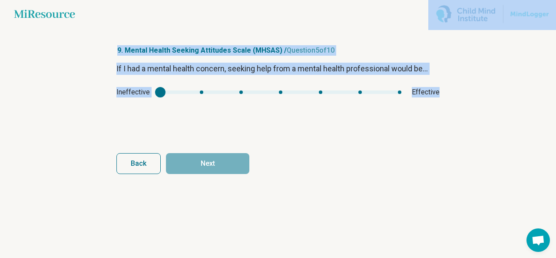
type input "*"
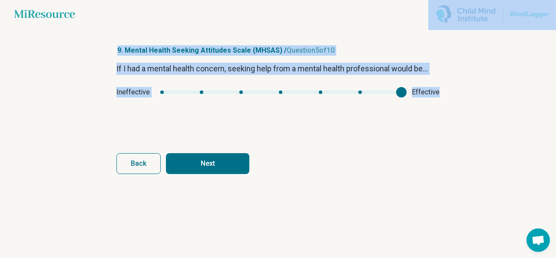
click at [399, 91] on div "mhsas4" at bounding box center [280, 91] width 241 height 3
click at [237, 169] on button "Next" at bounding box center [207, 163] width 83 height 21
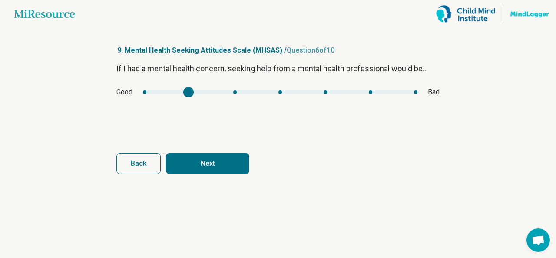
click at [191, 92] on div "mhsas5" at bounding box center [280, 91] width 275 height 3
type input "*"
click at [144, 93] on div "mhsas5" at bounding box center [280, 91] width 275 height 3
click at [187, 157] on button "Next" at bounding box center [207, 163] width 83 height 21
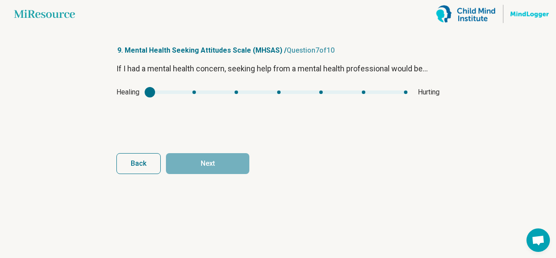
click at [154, 93] on div "mhsas6" at bounding box center [150, 92] width 10 height 10
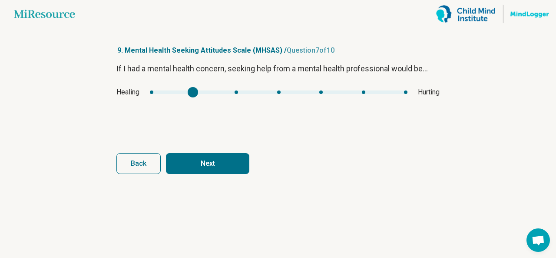
click at [193, 91] on div "mhsas6" at bounding box center [279, 91] width 258 height 3
type input "*"
click at [151, 91] on div "mhsas6" at bounding box center [279, 91] width 258 height 3
click at [189, 157] on button "Next" at bounding box center [207, 163] width 83 height 21
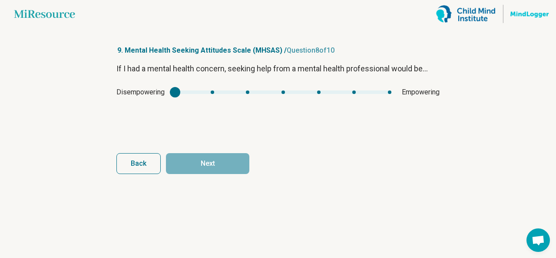
type input "*"
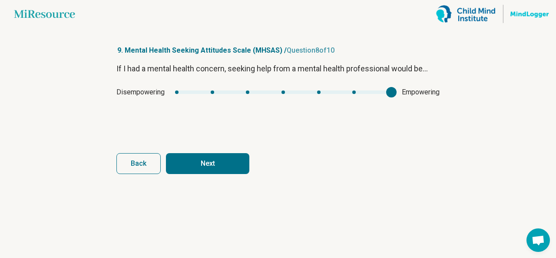
click at [390, 93] on div "mhsas7" at bounding box center [283, 91] width 217 height 3
click at [206, 154] on button "Next" at bounding box center [207, 163] width 83 height 21
click at [196, 93] on div "mhsas8" at bounding box center [274, 91] width 233 height 3
type input "*"
click at [159, 91] on div "mhsas8" at bounding box center [274, 91] width 233 height 3
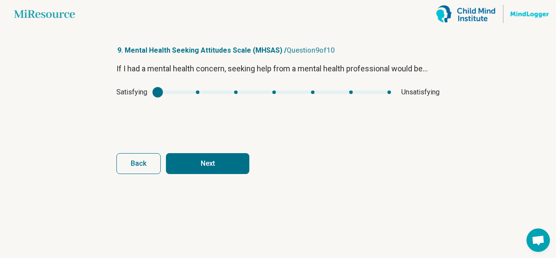
click at [210, 160] on button "Next" at bounding box center [207, 163] width 83 height 21
click at [197, 91] on div "mhsas9" at bounding box center [275, 91] width 237 height 3
type input "*"
click at [159, 91] on div "mhsas9" at bounding box center [275, 91] width 237 height 3
click at [190, 162] on button "Next survey" at bounding box center [207, 163] width 83 height 21
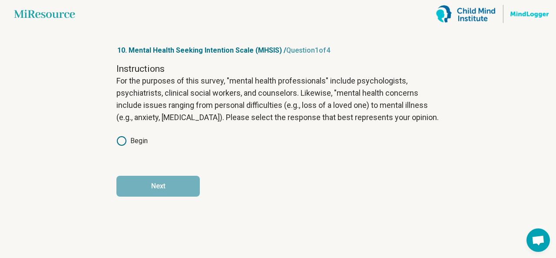
click at [119, 142] on icon at bounding box center [122, 141] width 10 height 10
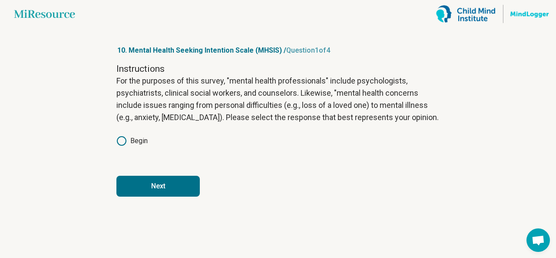
click at [142, 189] on button "Next" at bounding box center [158, 186] width 83 height 21
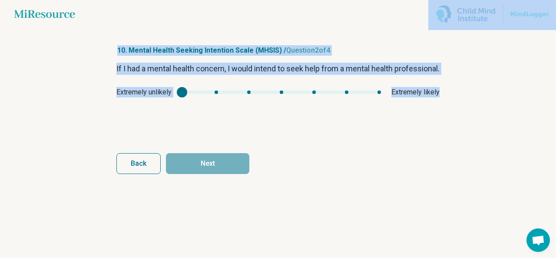
type input "*"
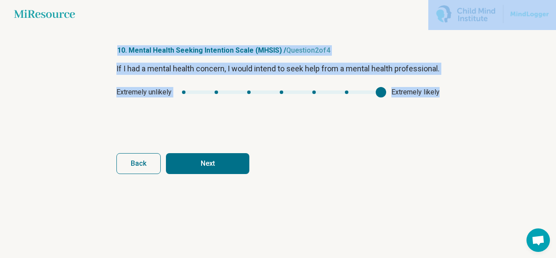
click at [378, 94] on div "mhsis1" at bounding box center [281, 91] width 199 height 3
click at [216, 168] on button "Next" at bounding box center [207, 163] width 83 height 21
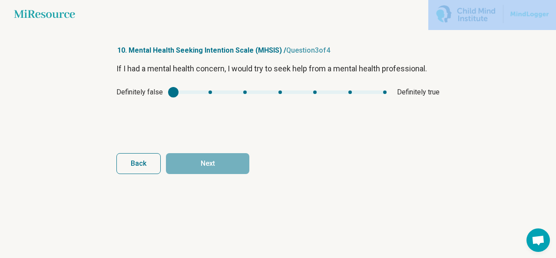
click at [388, 91] on div "Definitely false Definitely true" at bounding box center [278, 92] width 323 height 10
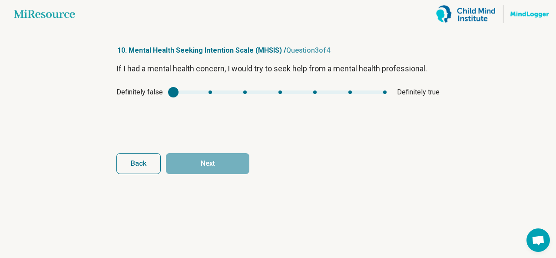
type input "*"
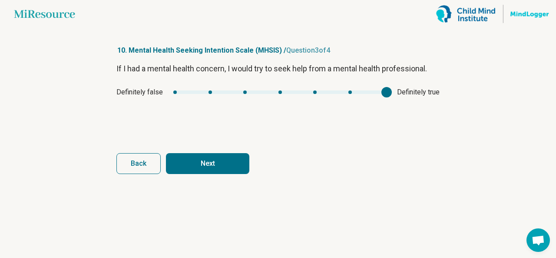
click at [385, 91] on div "mhsis2" at bounding box center [279, 91] width 213 height 3
click at [225, 160] on button "Next" at bounding box center [207, 163] width 83 height 21
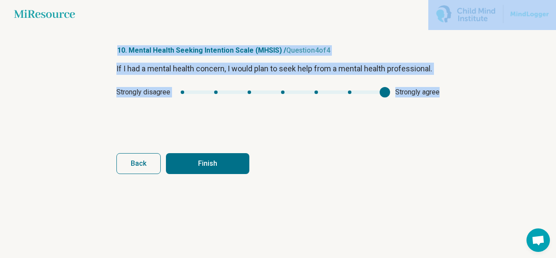
click at [384, 93] on div "mhsis3" at bounding box center [283, 91] width 204 height 3
click at [234, 170] on button "Finish" at bounding box center [207, 163] width 83 height 21
type input "*"
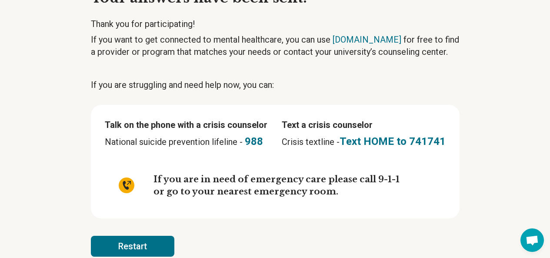
scroll to position [58, 0]
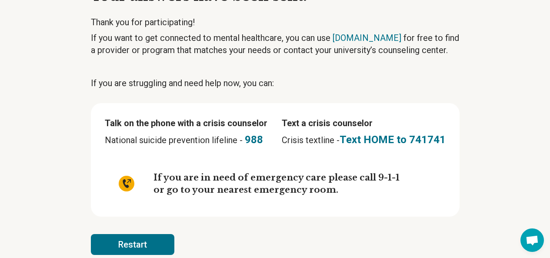
click at [72, 166] on main "Miresource logo Your answers have been sent. Thank you for participating! If yo…" at bounding box center [275, 107] width 550 height 330
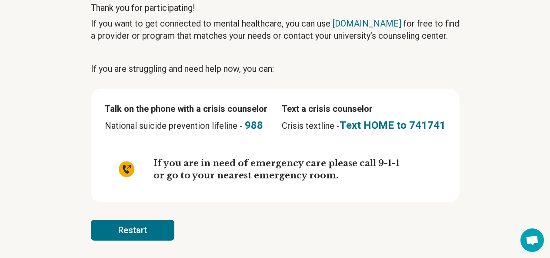
scroll to position [0, 0]
